Goal: Information Seeking & Learning: Learn about a topic

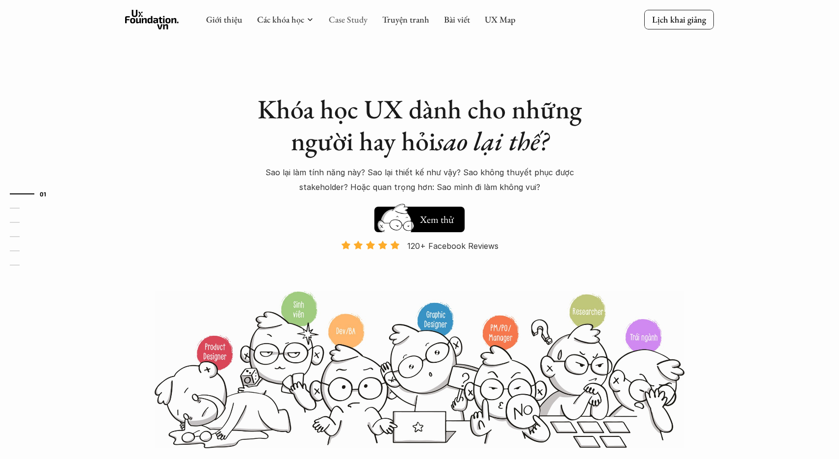
click at [351, 17] on link "Case Study" at bounding box center [348, 19] width 39 height 11
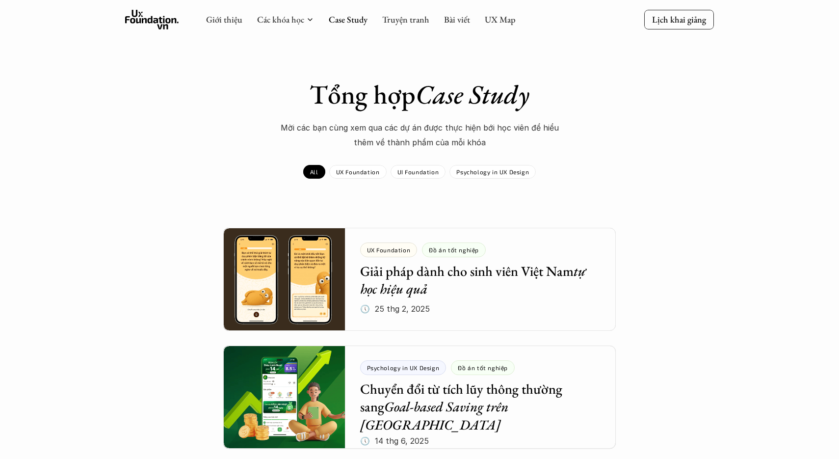
scroll to position [1, 0]
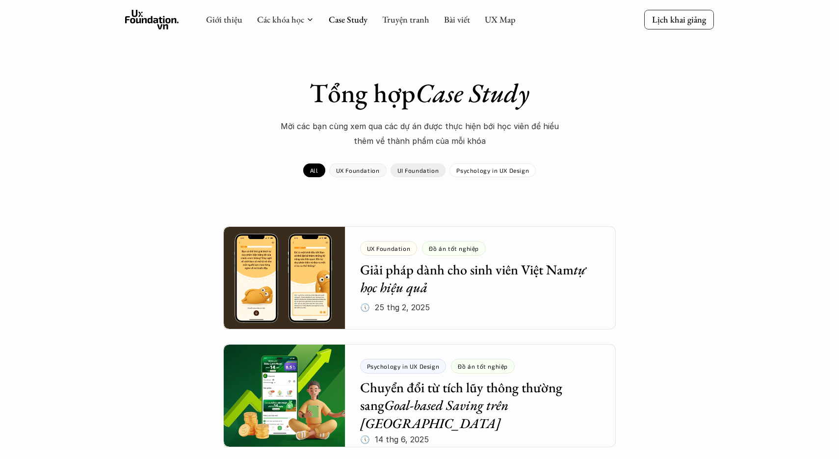
click at [363, 172] on p "UX Foundation" at bounding box center [358, 170] width 44 height 7
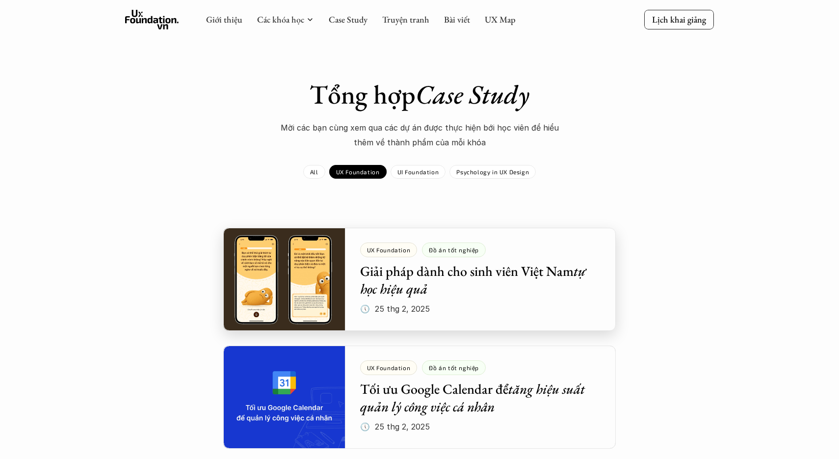
click at [406, 290] on div at bounding box center [419, 279] width 392 height 103
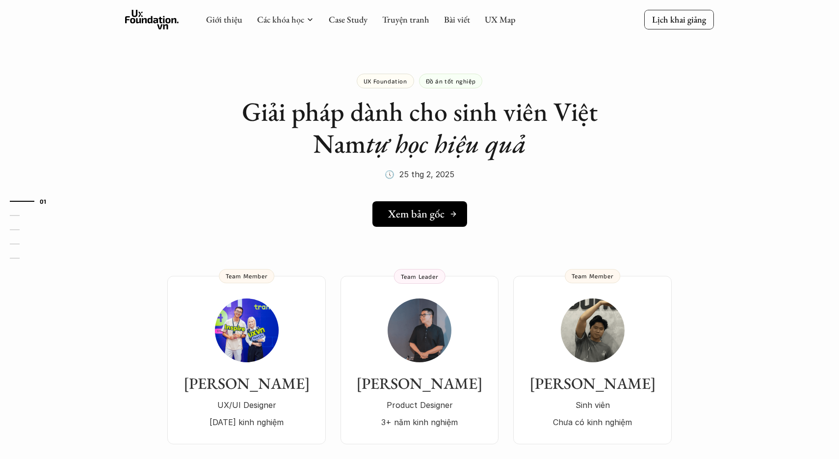
click at [424, 219] on h5 "Xem bản gốc" at bounding box center [416, 213] width 56 height 13
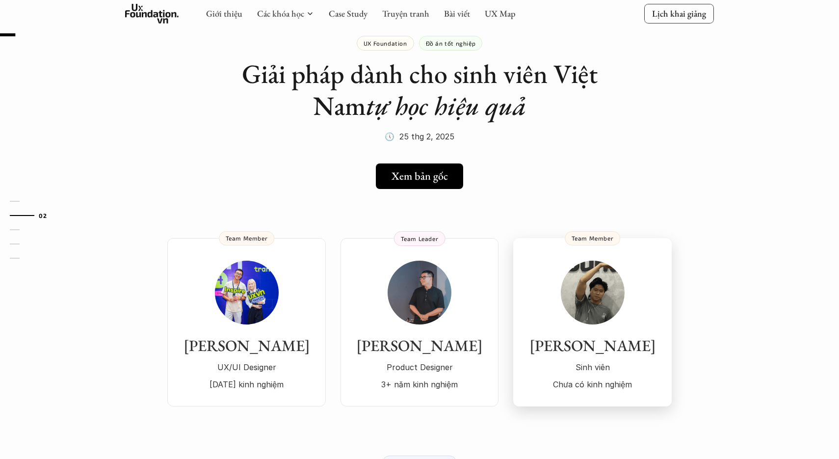
scroll to position [19, 0]
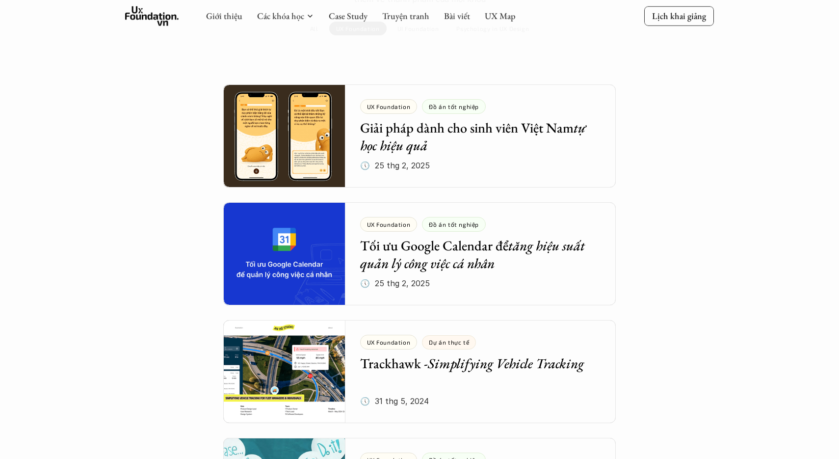
scroll to position [145, 0]
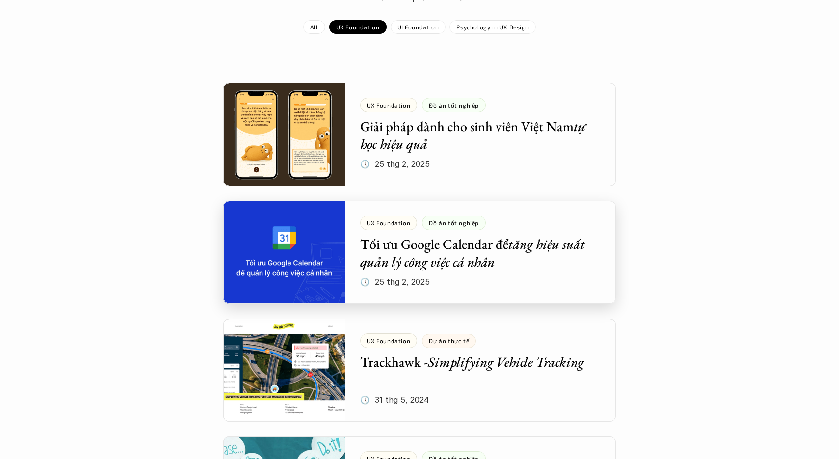
click at [480, 242] on div at bounding box center [419, 252] width 392 height 103
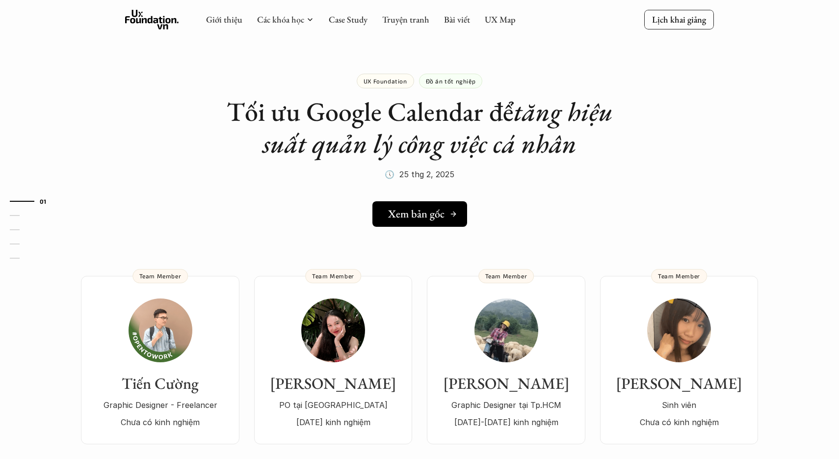
click at [426, 212] on h5 "Xem bản gốc" at bounding box center [416, 213] width 56 height 13
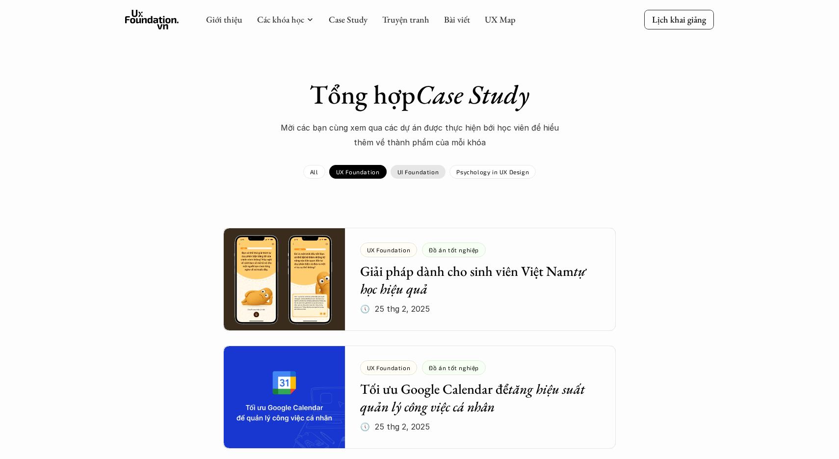
click at [419, 170] on p "UI Foundation" at bounding box center [418, 171] width 42 height 7
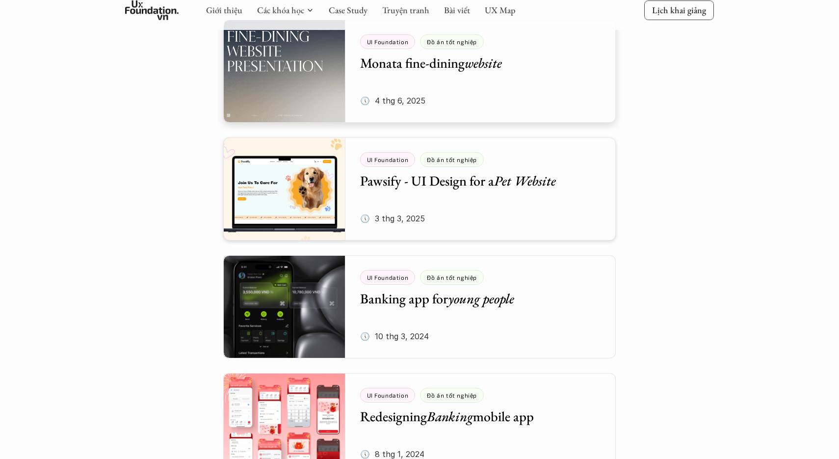
scroll to position [334, 0]
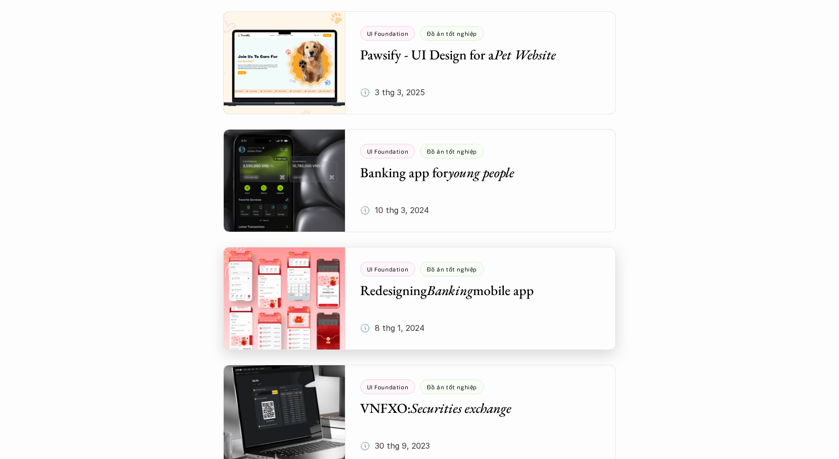
click at [457, 297] on div at bounding box center [419, 298] width 392 height 103
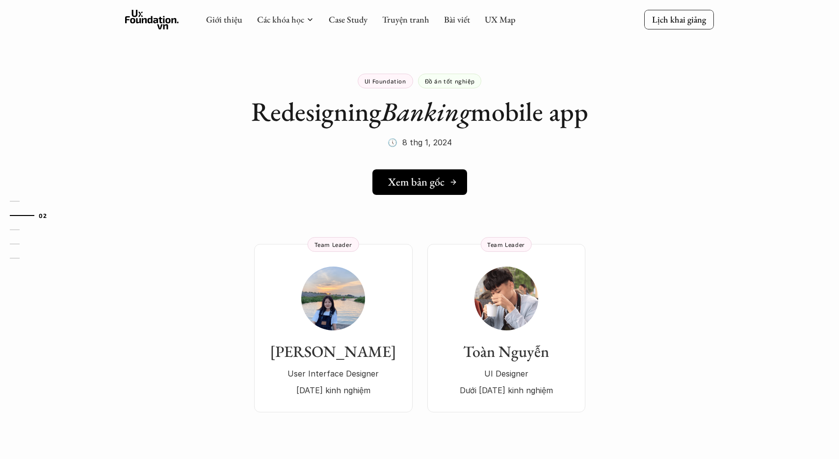
click at [424, 173] on link "Xem bản gốc" at bounding box center [419, 182] width 95 height 26
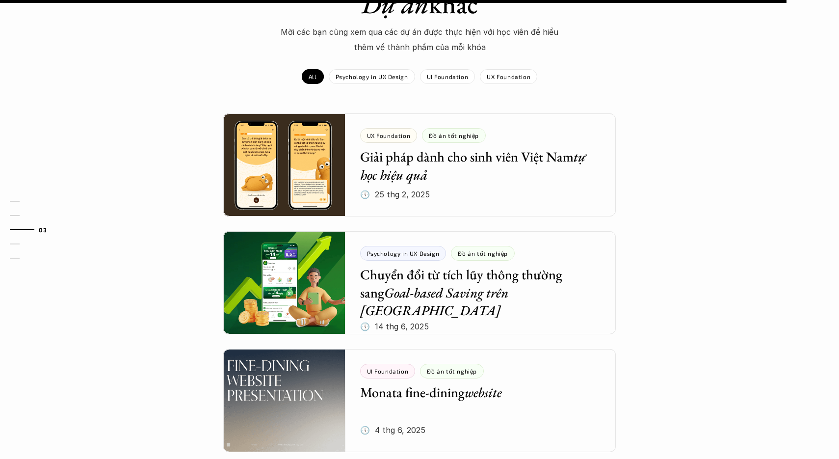
scroll to position [696, 0]
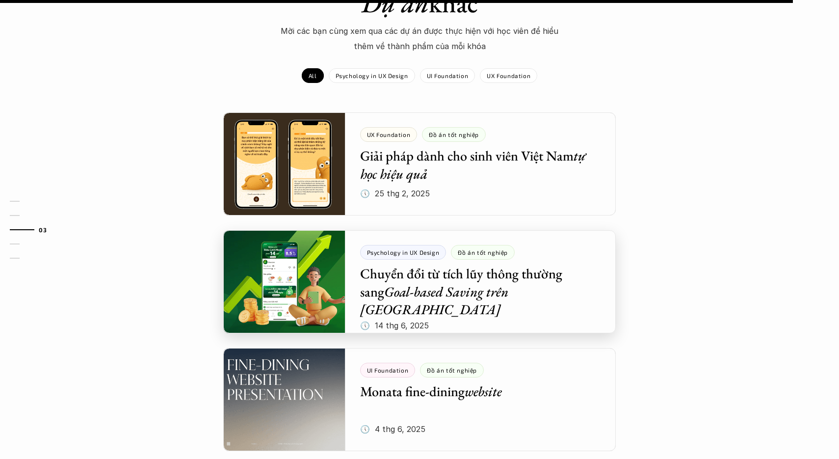
click at [419, 307] on div at bounding box center [419, 281] width 392 height 103
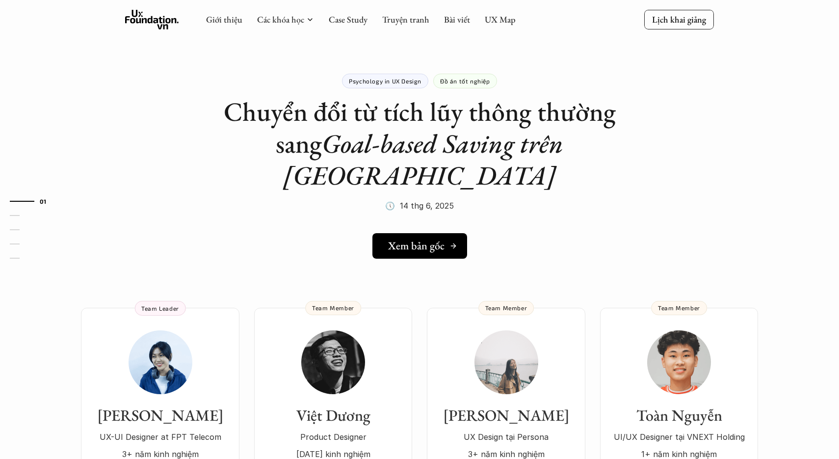
click at [430, 239] on h5 "Xem bản gốc" at bounding box center [416, 245] width 56 height 13
